Goal: Information Seeking & Learning: Check status

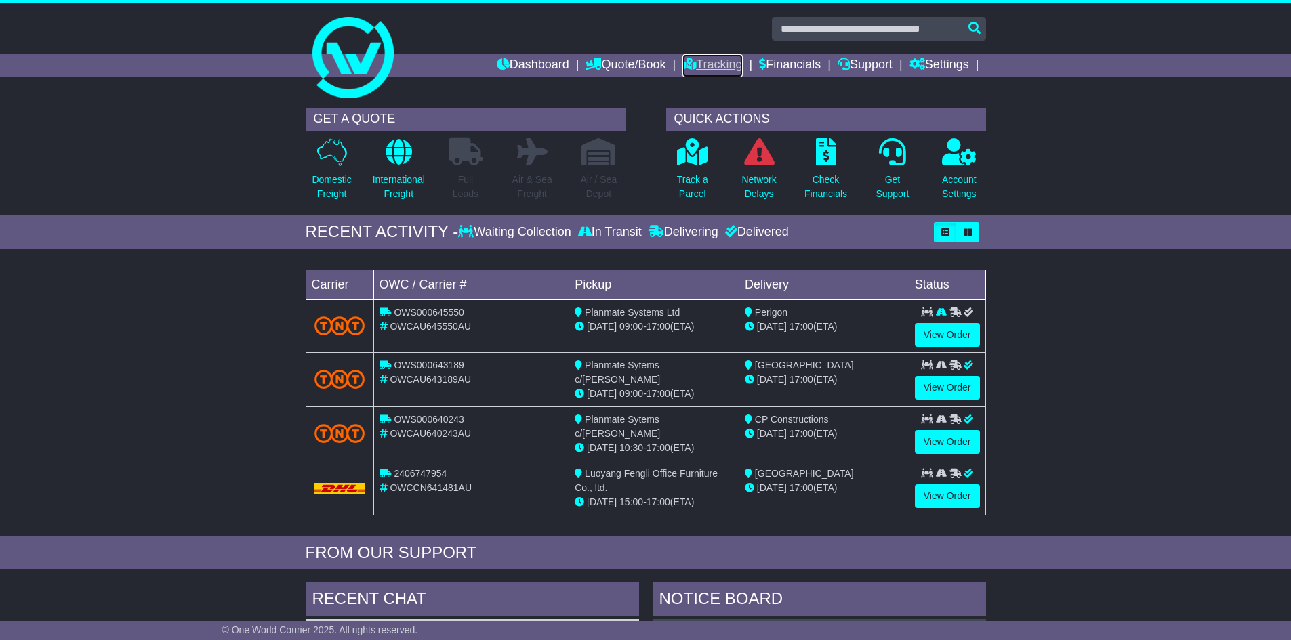
click at [709, 65] on link "Tracking" at bounding box center [712, 65] width 60 height 23
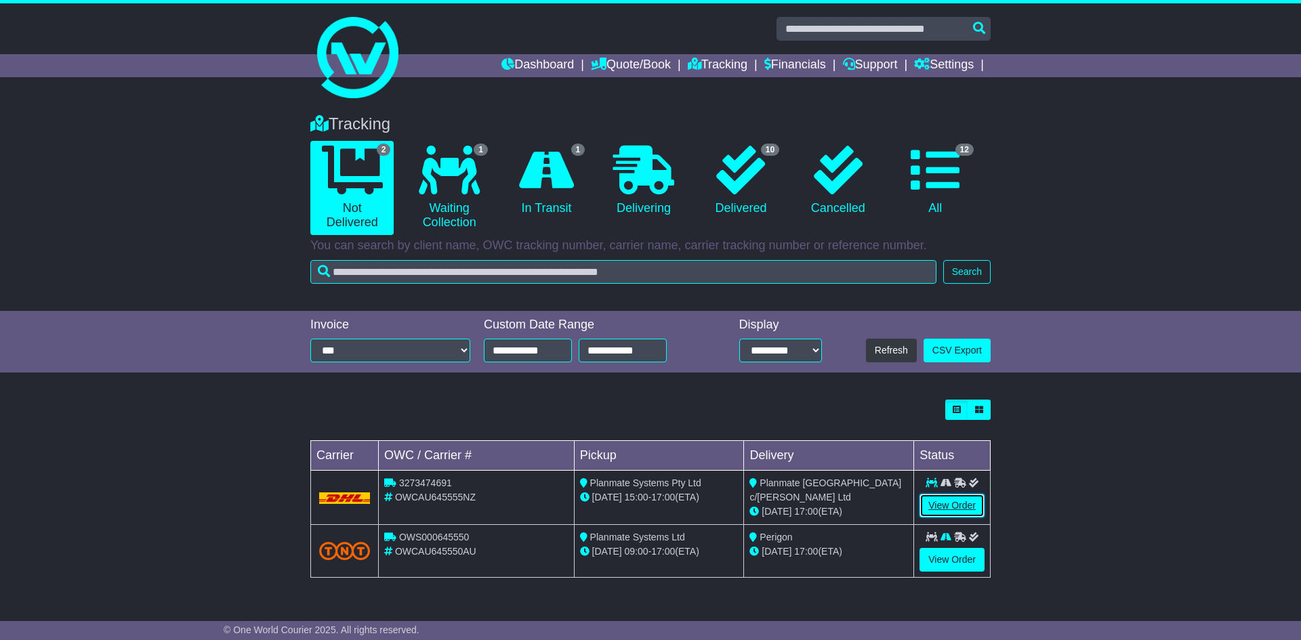
click at [948, 508] on link "View Order" at bounding box center [951, 506] width 65 height 24
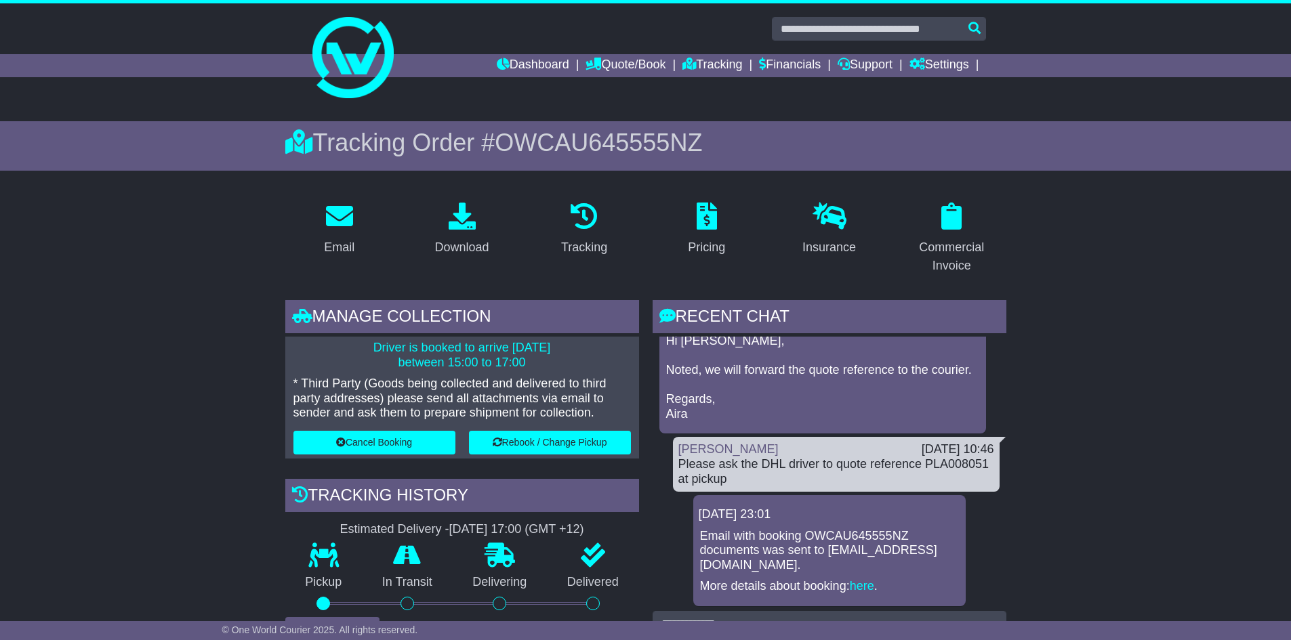
scroll to position [73, 0]
